Goal: Find specific page/section: Find specific page/section

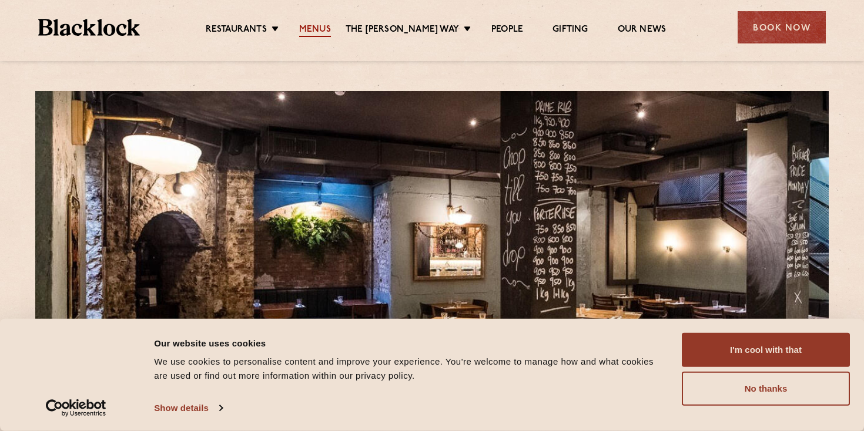
click at [318, 25] on link "Menus" at bounding box center [315, 30] width 32 height 13
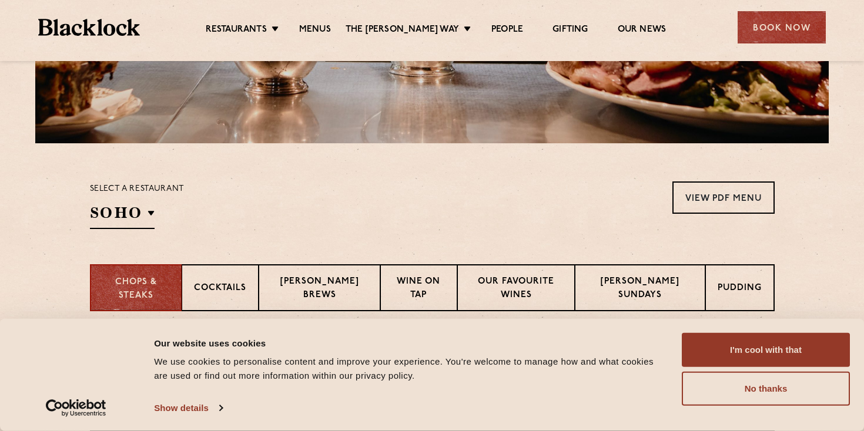
scroll to position [422, 0]
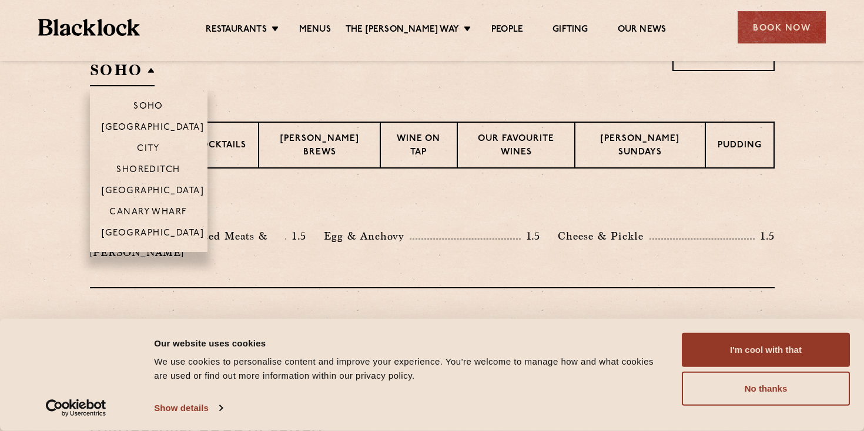
click at [137, 70] on h2 "SOHO" at bounding box center [122, 73] width 65 height 26
click at [154, 153] on p "City" at bounding box center [148, 150] width 23 height 12
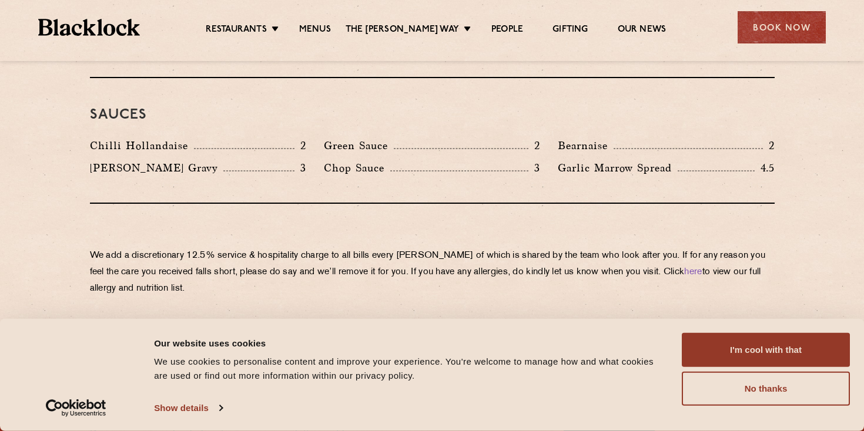
scroll to position [2128, 0]
